Goal: Book appointment/travel/reservation

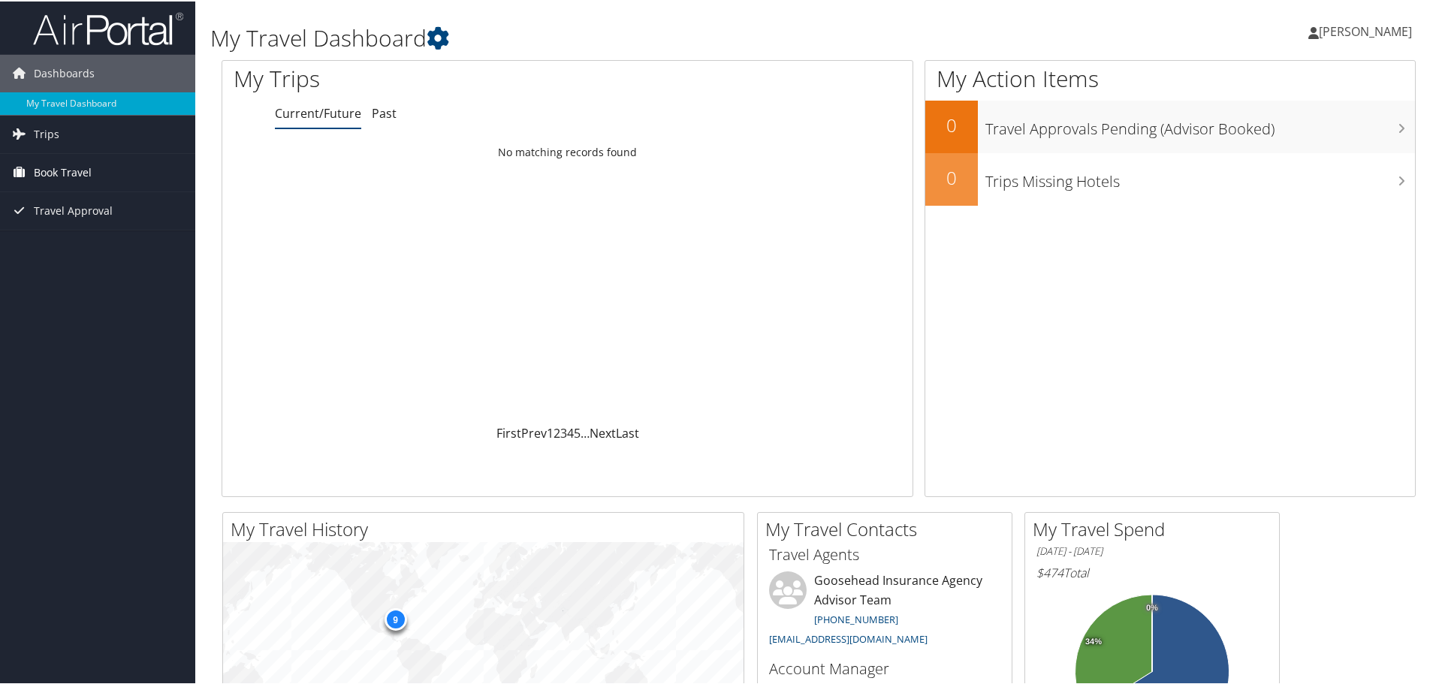
click at [94, 170] on link "Book Travel" at bounding box center [97, 171] width 195 height 38
click at [132, 246] on link "Book/Manage Online Trips" at bounding box center [97, 246] width 195 height 23
